Goal: Information Seeking & Learning: Learn about a topic

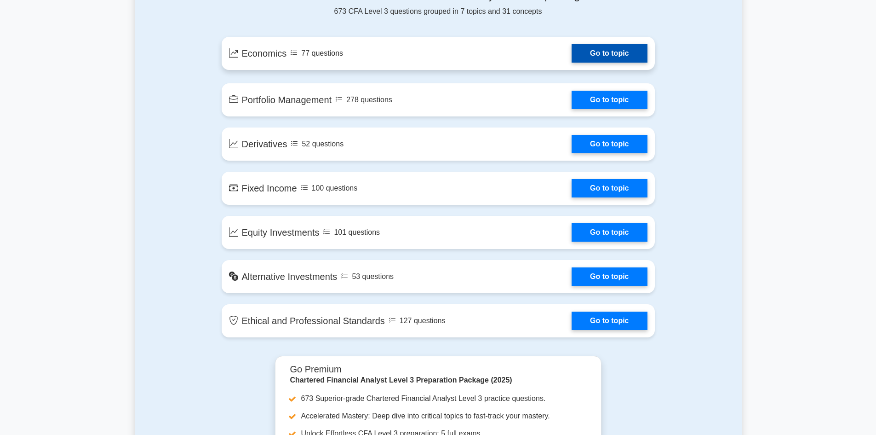
click at [618, 47] on link "Go to topic" at bounding box center [609, 53] width 75 height 18
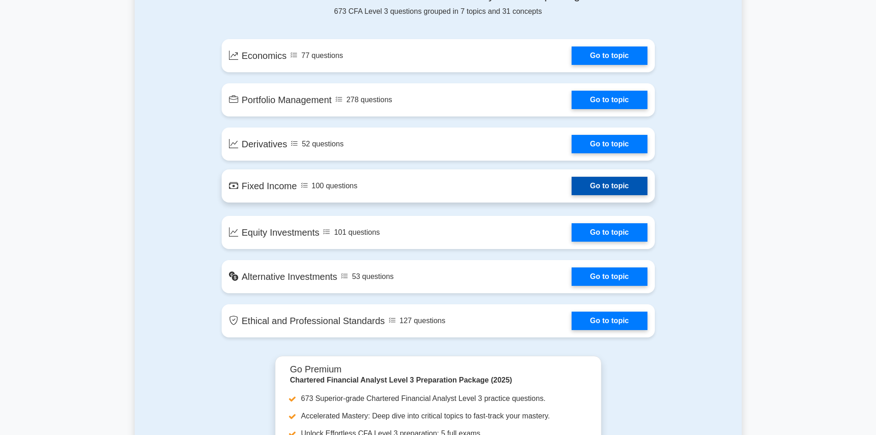
click at [597, 185] on link "Go to topic" at bounding box center [609, 186] width 75 height 18
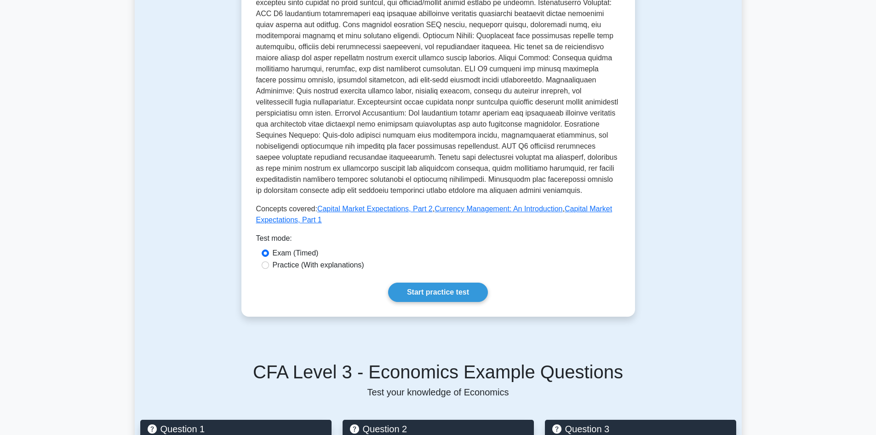
scroll to position [230, 0]
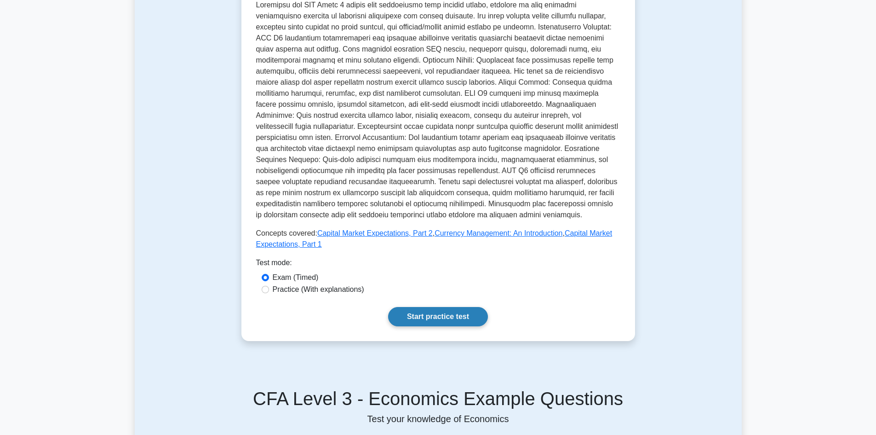
click at [445, 315] on link "Start practice test" at bounding box center [438, 316] width 100 height 19
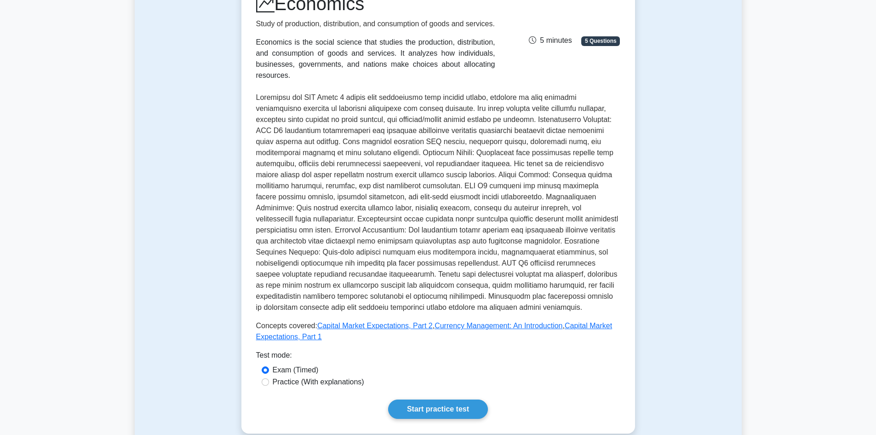
scroll to position [138, 0]
click at [459, 410] on link "Start practice test" at bounding box center [438, 408] width 100 height 19
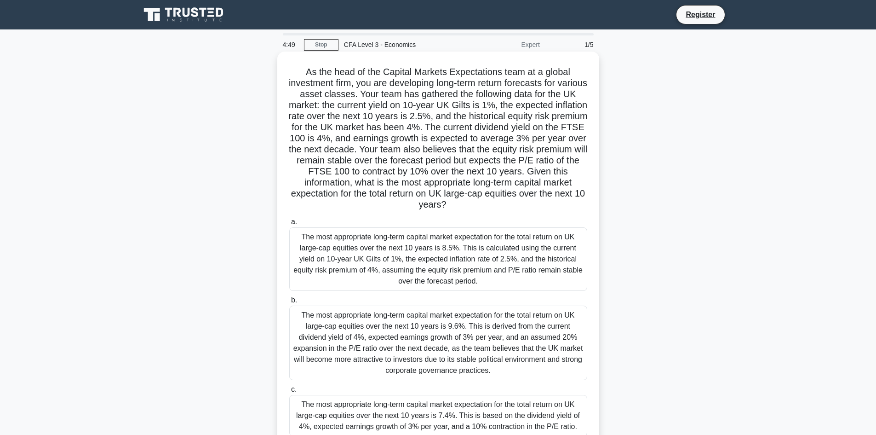
drag, startPoint x: 303, startPoint y: 71, endPoint x: 513, endPoint y: 205, distance: 249.0
click at [513, 205] on h5 "As the head of the Capital Markets Expectations team at a global investment fir…" at bounding box center [438, 138] width 300 height 144
copy h5 "As the head of the Capital Markets Expectations team at a global investment fir…"
click at [544, 217] on label "a. The most appropriate long-term capital market expectation for the total retu…" at bounding box center [438, 253] width 298 height 74
click at [289, 219] on input "a. The most appropriate long-term capital market expectation for the total retu…" at bounding box center [289, 222] width 0 height 6
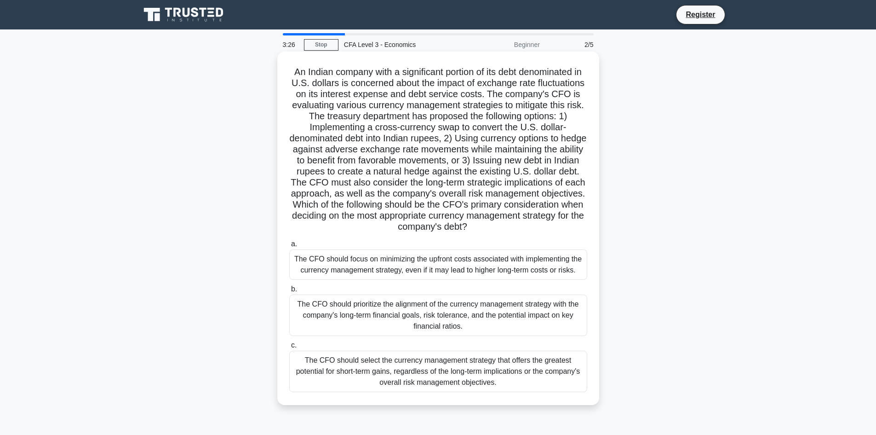
drag, startPoint x: 290, startPoint y: 69, endPoint x: 582, endPoint y: 231, distance: 333.4
click at [582, 231] on h5 "An Indian company with a significant portion of its debt denominated in U.S. do…" at bounding box center [438, 149] width 300 height 166
copy h5 "An Indian company with a significant portion of its debt denominated in U.S. do…"
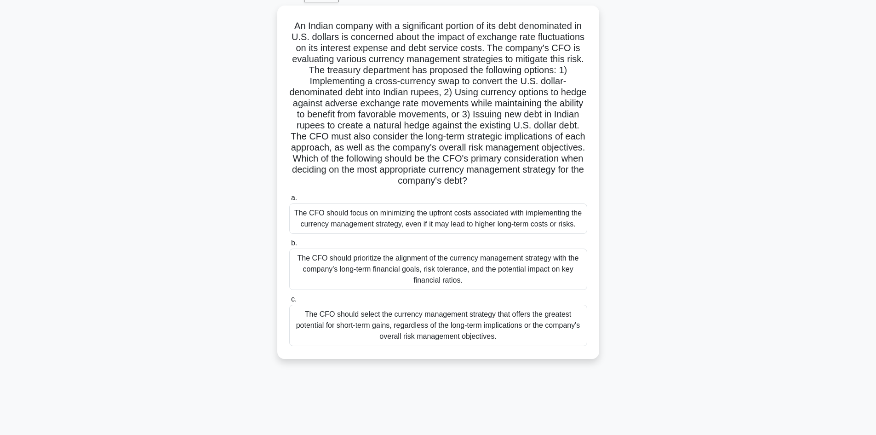
scroll to position [62, 0]
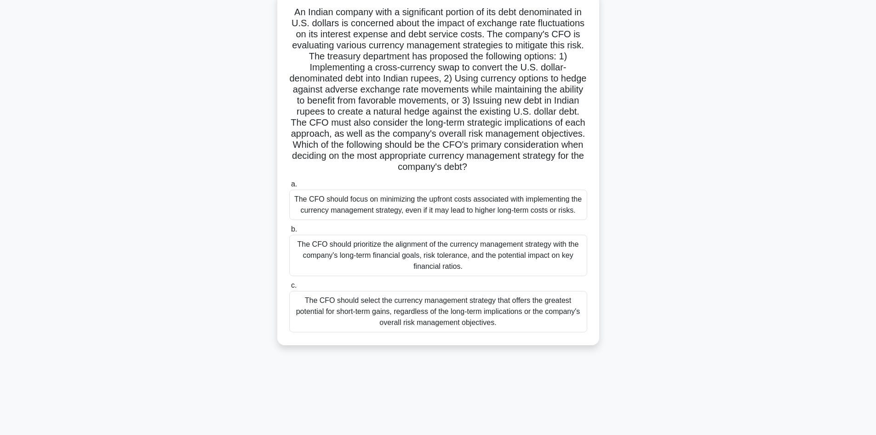
click at [779, 236] on main "3:07 Stop CFA Level 3 - Economics Beginner 2/5 .spinner_0XTQ{transform-origin:c…" at bounding box center [438, 200] width 876 height 467
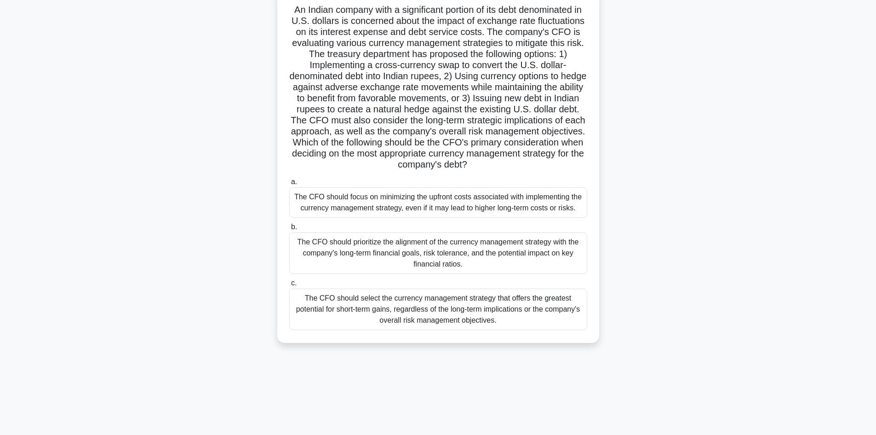
click at [513, 251] on div "The CFO should prioritize the alignment of the currency management strategy wit…" at bounding box center [438, 252] width 298 height 41
click at [289, 230] on input "b. The CFO should prioritize the alignment of the currency management strategy …" at bounding box center [289, 227] width 0 height 6
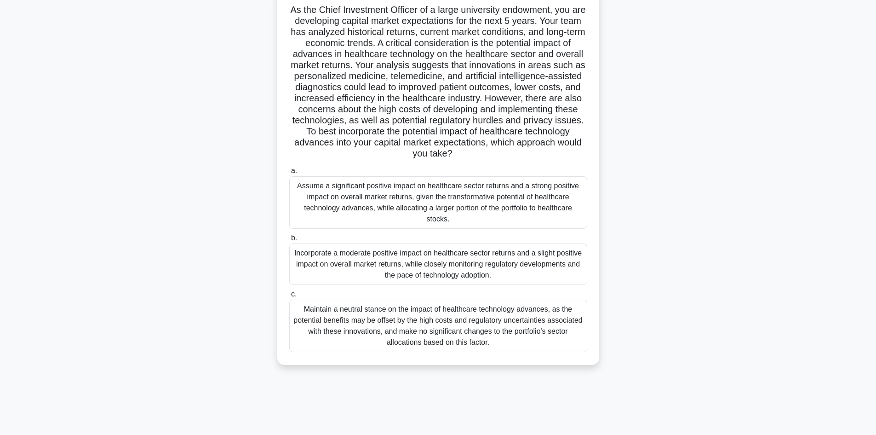
click at [524, 333] on div "Maintain a neutral stance on the impact of healthcare technology advances, as t…" at bounding box center [438, 325] width 298 height 52
click at [289, 297] on input "c. Maintain a neutral stance on the impact of healthcare technology advances, a…" at bounding box center [289, 294] width 0 height 6
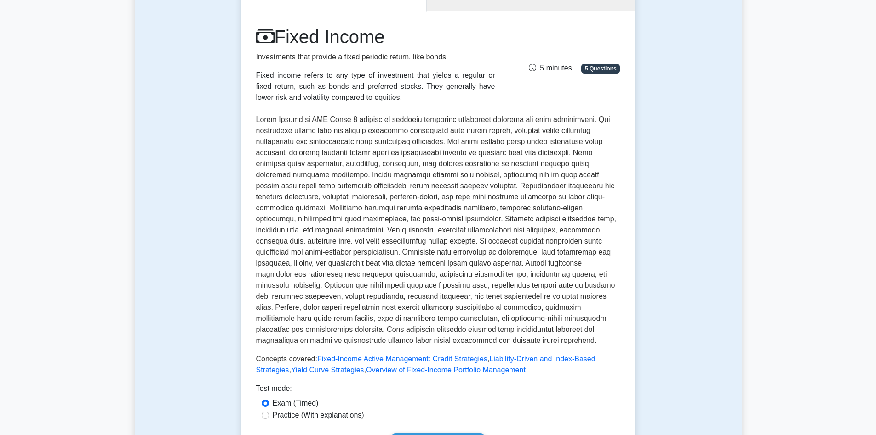
scroll to position [230, 0]
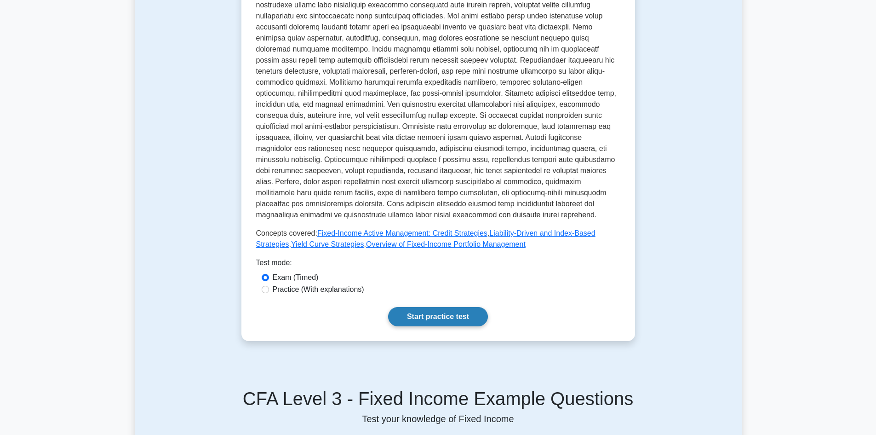
click at [419, 318] on link "Start practice test" at bounding box center [438, 316] width 100 height 19
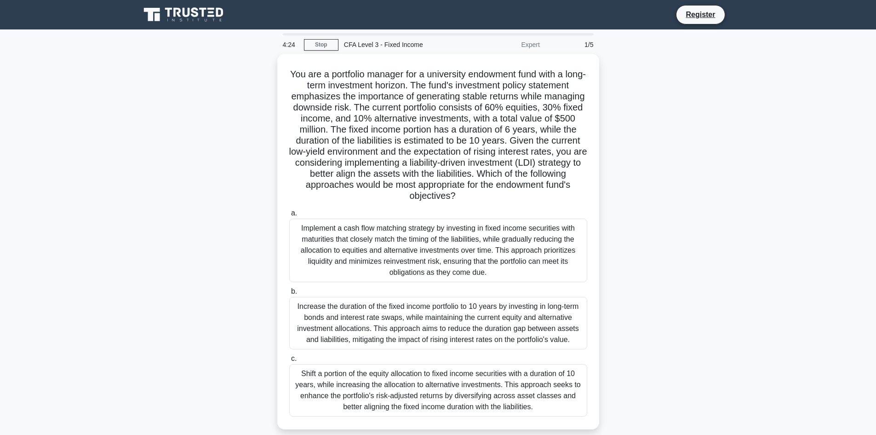
scroll to position [46, 0]
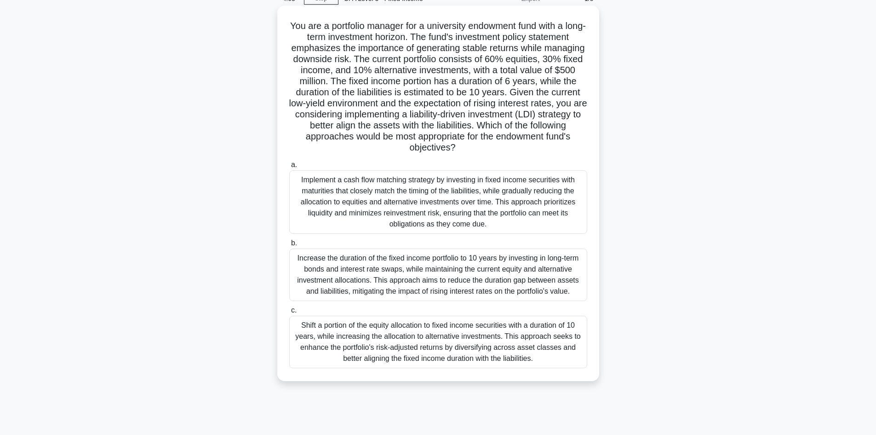
click at [452, 363] on div "Shift a portion of the equity allocation to fixed income securities with a dura…" at bounding box center [438, 341] width 298 height 52
click at [289, 313] on input "c. Shift a portion of the equity allocation to fixed income securities with a d…" at bounding box center [289, 310] width 0 height 6
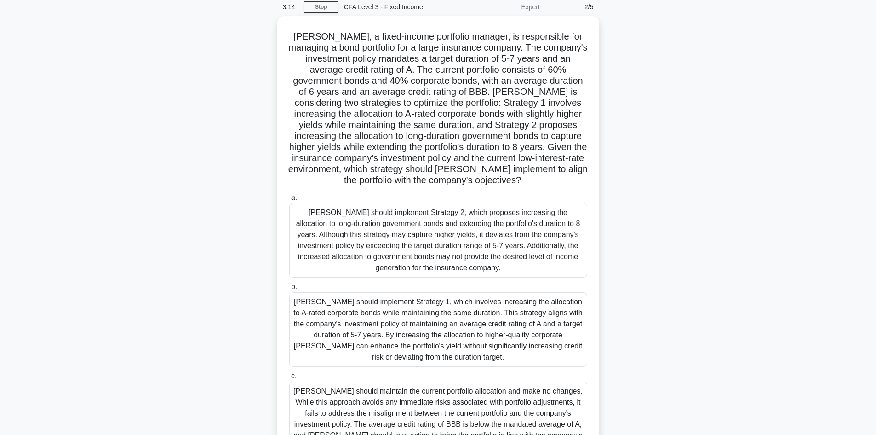
scroll to position [87, 0]
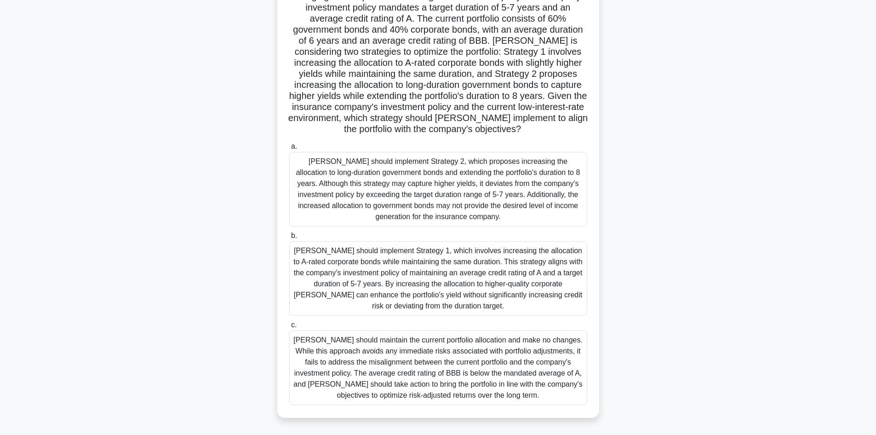
click at [489, 287] on div "Robert should implement Strategy 1, which involves increasing the allocation to…" at bounding box center [438, 278] width 298 height 74
click at [289, 239] on input "b. Robert should implement Strategy 1, which involves increasing the allocation…" at bounding box center [289, 236] width 0 height 6
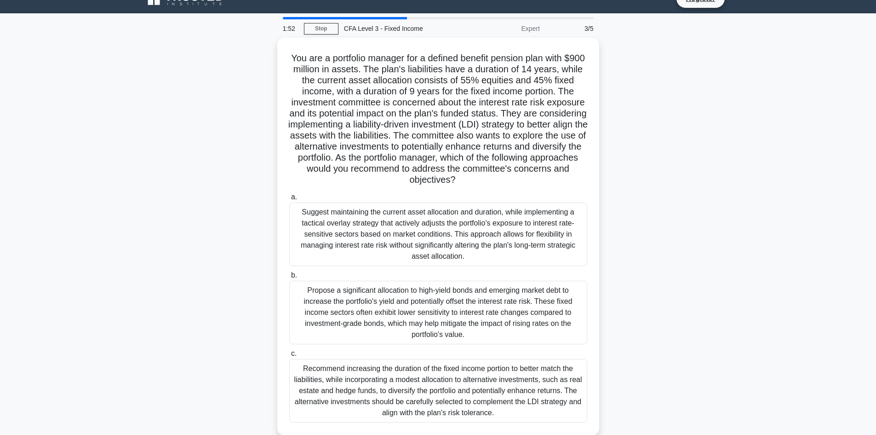
scroll to position [62, 0]
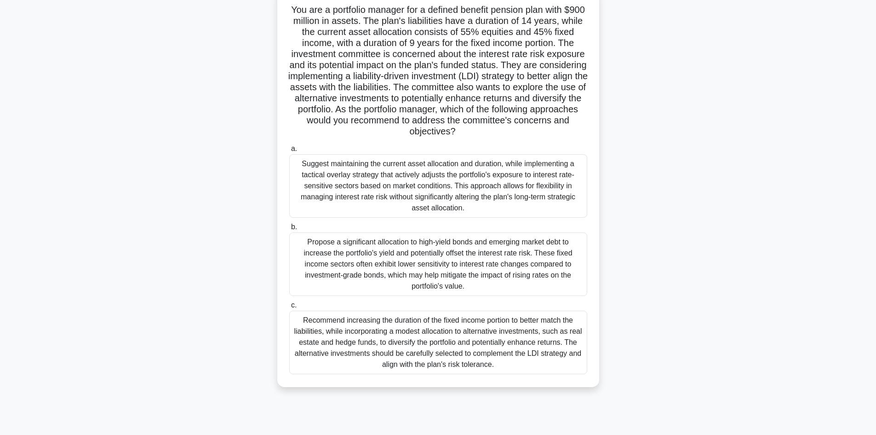
click at [516, 341] on div "Recommend increasing the duration of the fixed income portion to better match t…" at bounding box center [438, 341] width 298 height 63
click at [289, 308] on input "c. Recommend increasing the duration of the fixed income portion to better matc…" at bounding box center [289, 305] width 0 height 6
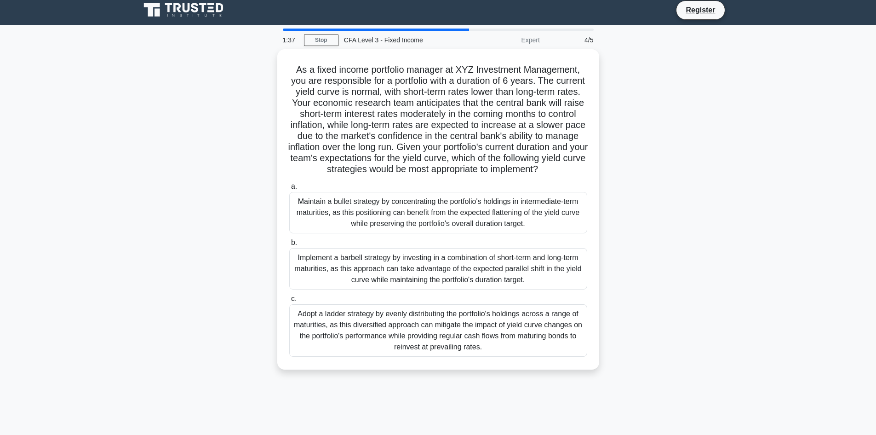
scroll to position [0, 0]
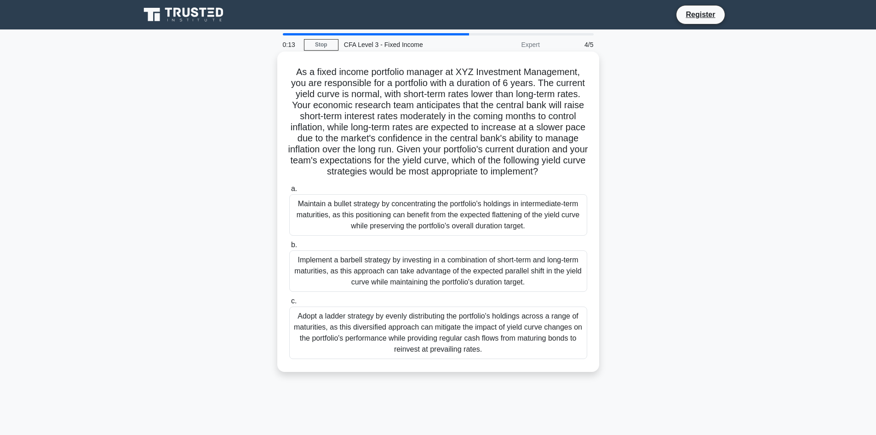
click at [483, 343] on div "Adopt a ladder strategy by evenly distributing the portfolio's holdings across …" at bounding box center [438, 332] width 298 height 52
click at [289, 304] on input "c. Adopt a ladder strategy by evenly distributing the portfolio's holdings acro…" at bounding box center [289, 301] width 0 height 6
